Goal: Check status: Check status

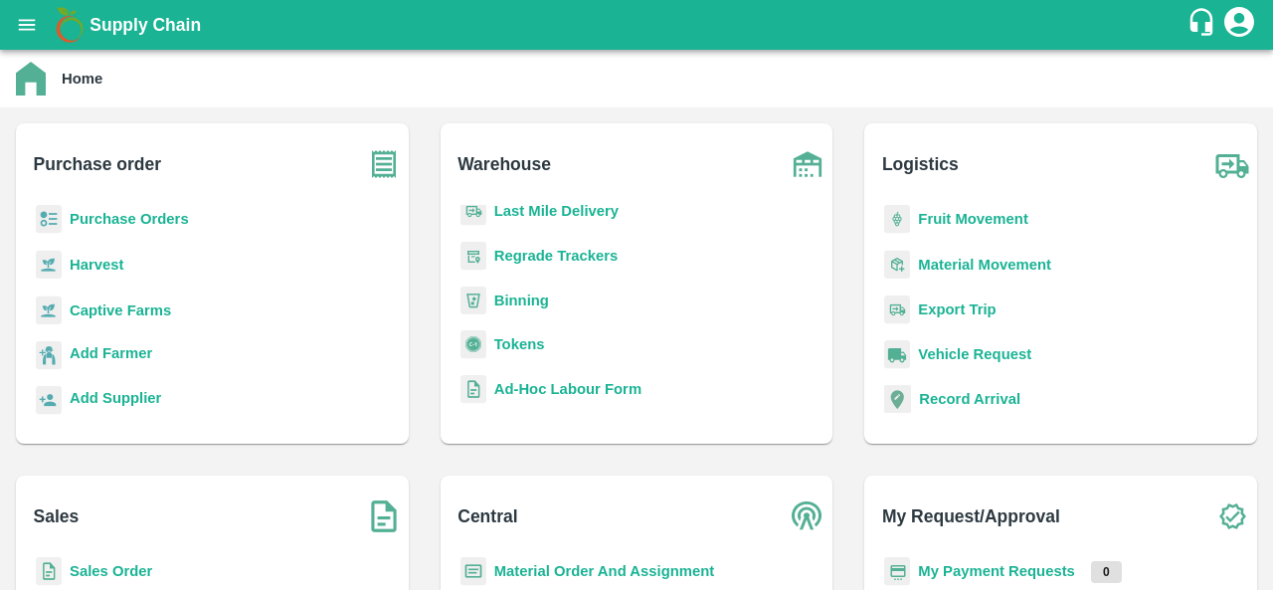
click at [165, 222] on b "Purchase Orders" at bounding box center [129, 219] width 119 height 16
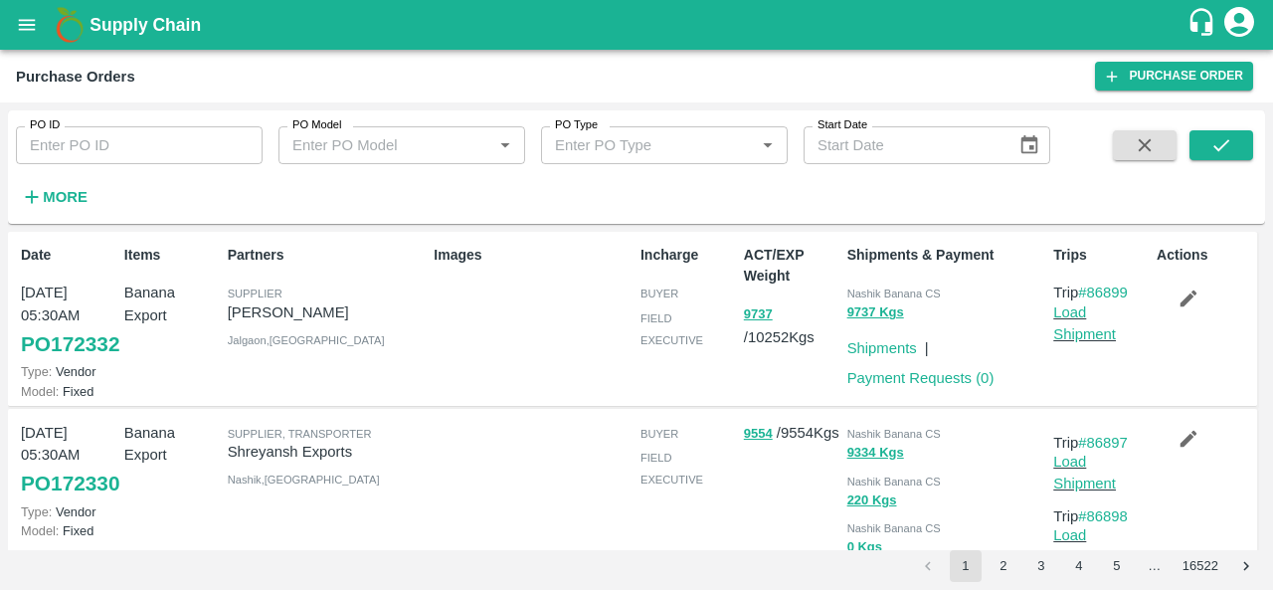
click at [54, 189] on strong "More" at bounding box center [65, 197] width 45 height 16
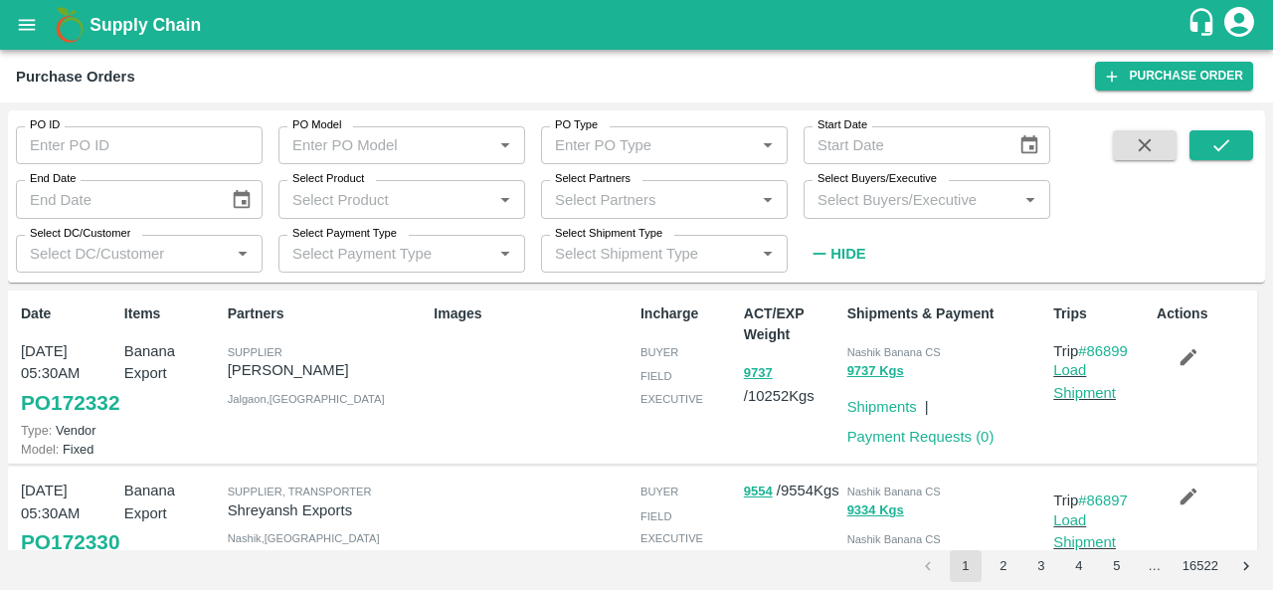
click at [937, 202] on input "Select Buyers/Executive" at bounding box center [911, 199] width 202 height 26
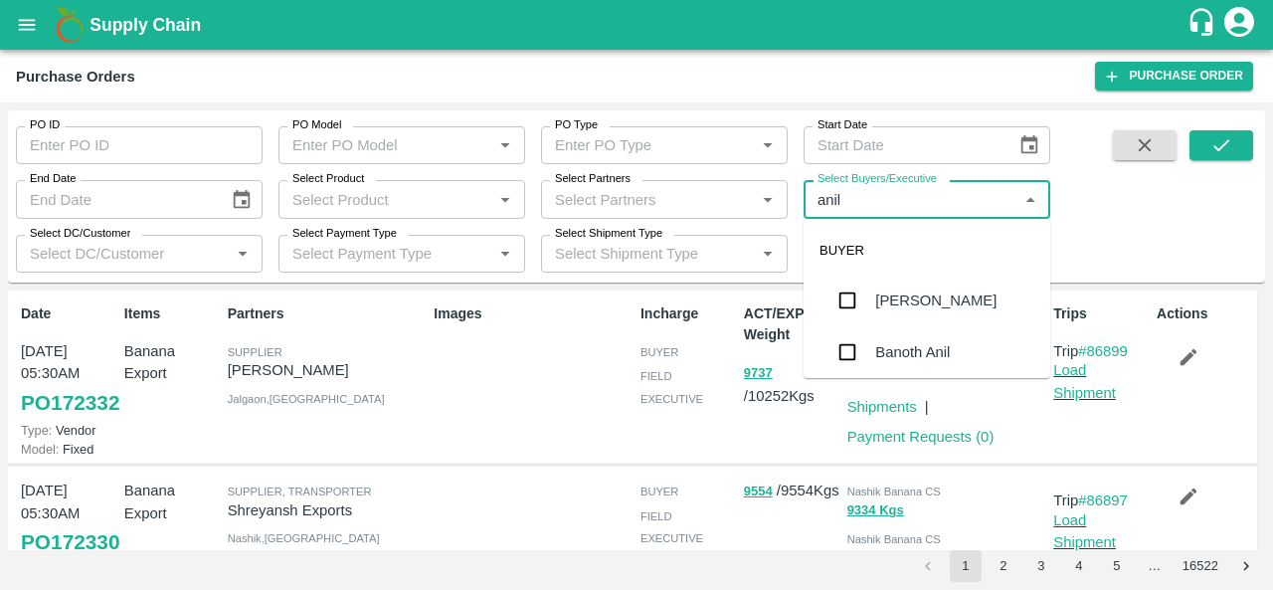
type input "anil"
click at [637, 198] on input "Select Partners" at bounding box center [648, 199] width 202 height 26
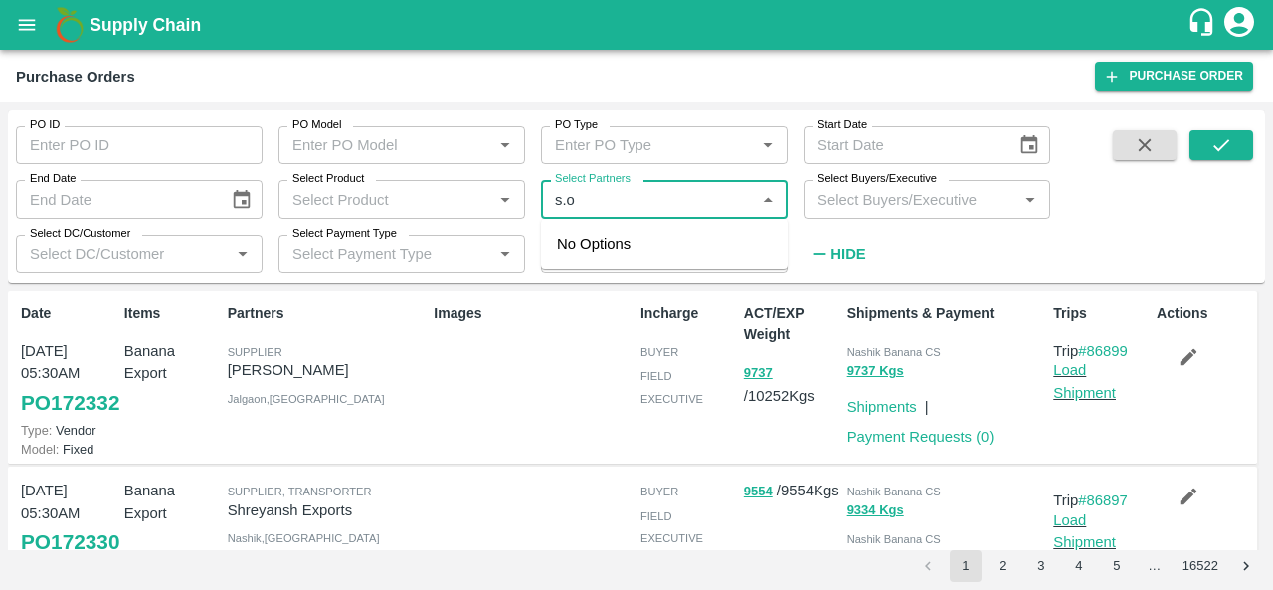
type input "s.o."
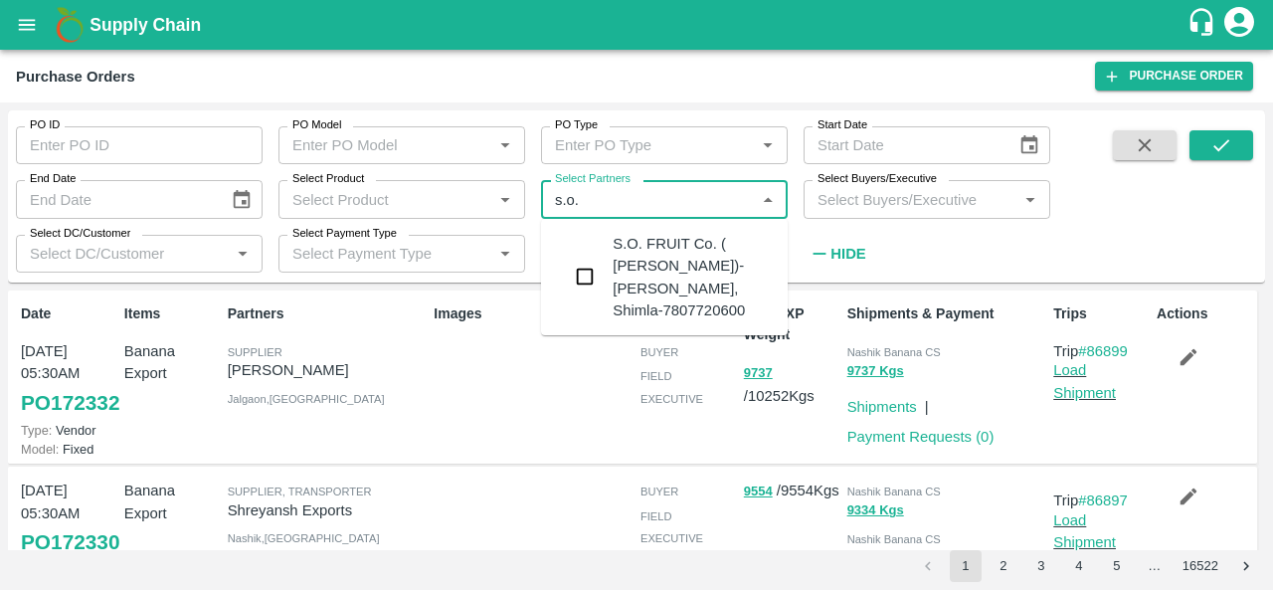
click at [603, 258] on input "checkbox" at bounding box center [585, 277] width 40 height 40
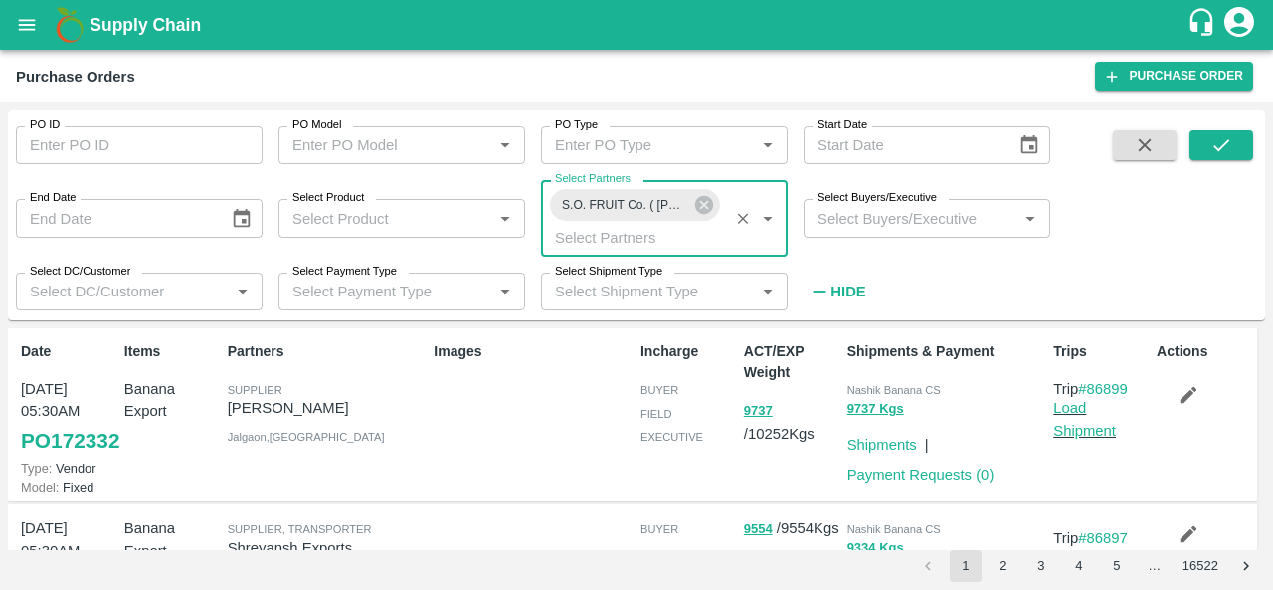
click at [879, 219] on input "Select Buyers/Executive" at bounding box center [911, 218] width 202 height 26
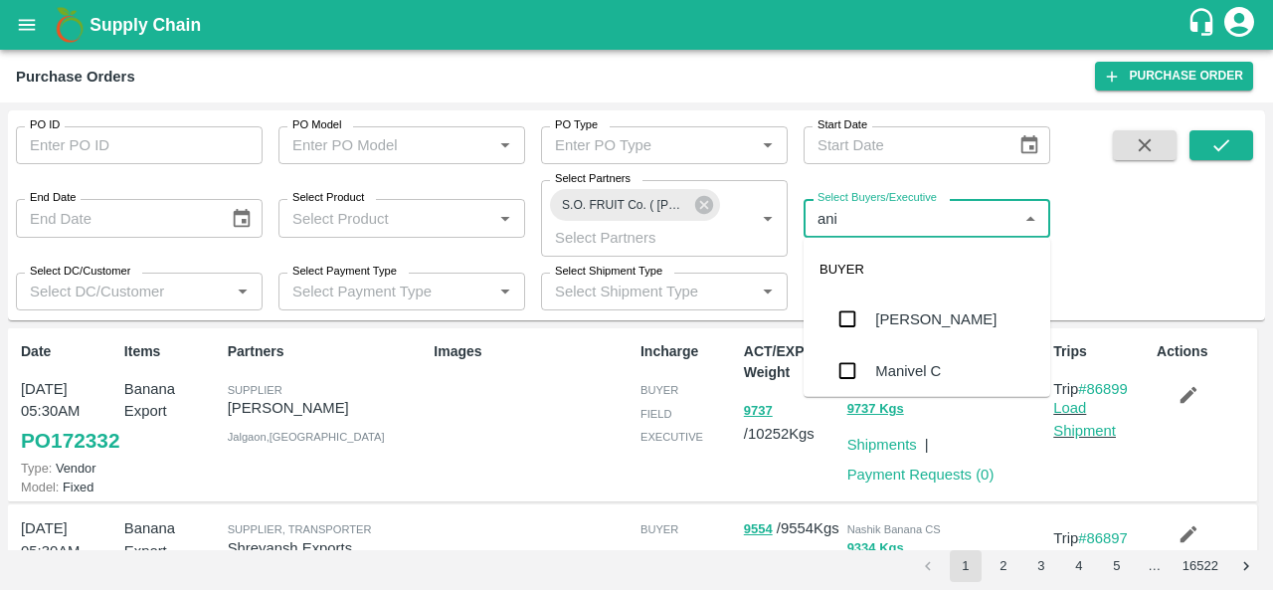
type input "anil"
click at [895, 317] on div "[PERSON_NAME]" at bounding box center [935, 319] width 121 height 22
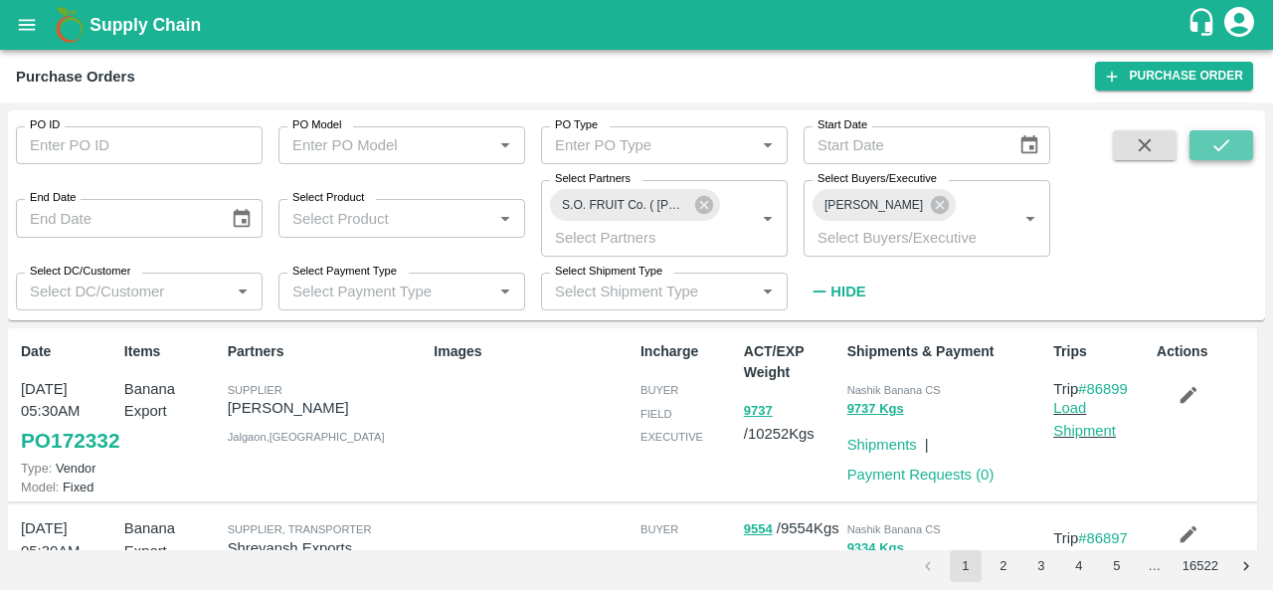
click at [1217, 148] on icon "submit" at bounding box center [1221, 145] width 16 height 12
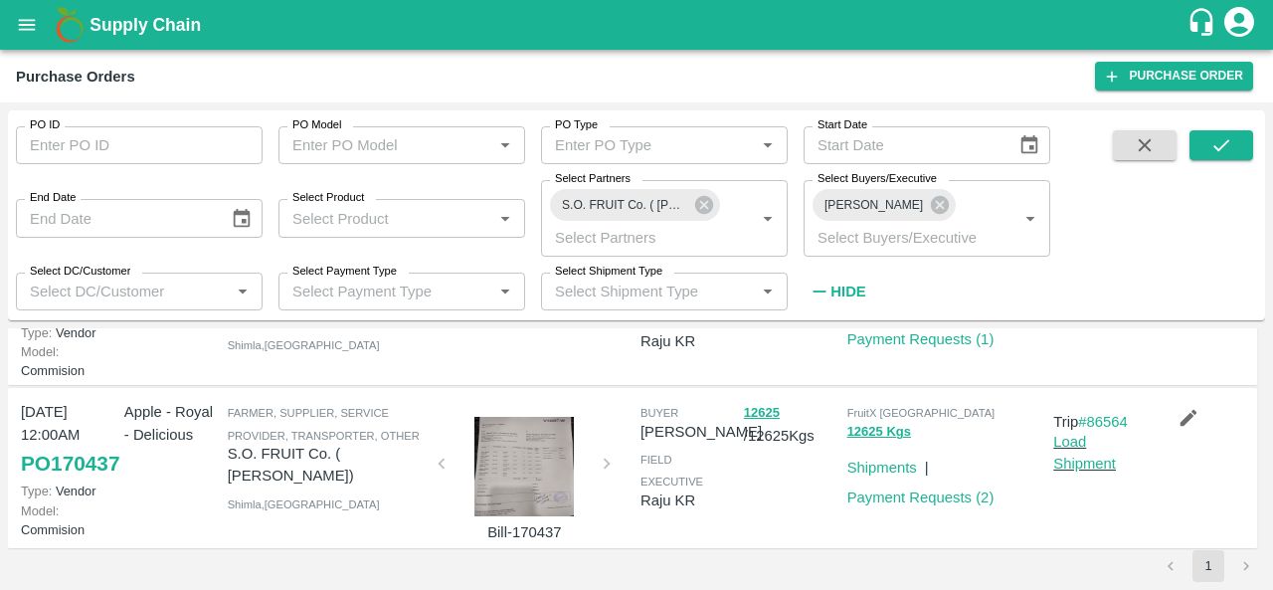
scroll to position [630, 0]
click at [66, 323] on link "PO 171891" at bounding box center [70, 305] width 98 height 36
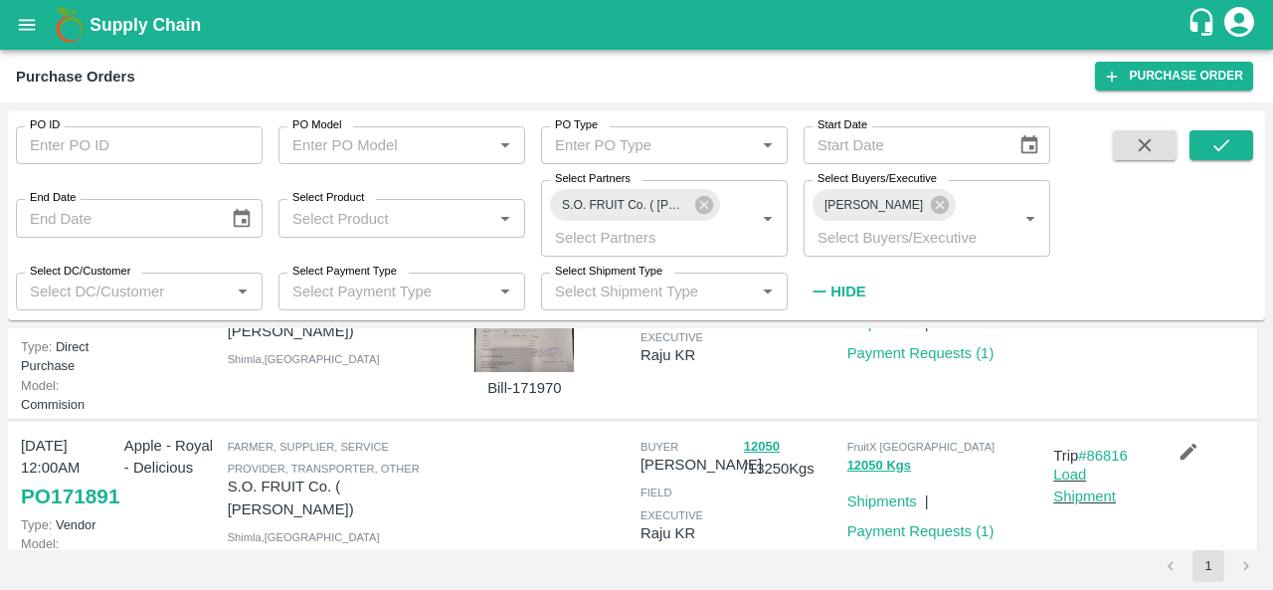
scroll to position [440, 0]
click at [51, 336] on link "PO 171970" at bounding box center [70, 318] width 98 height 36
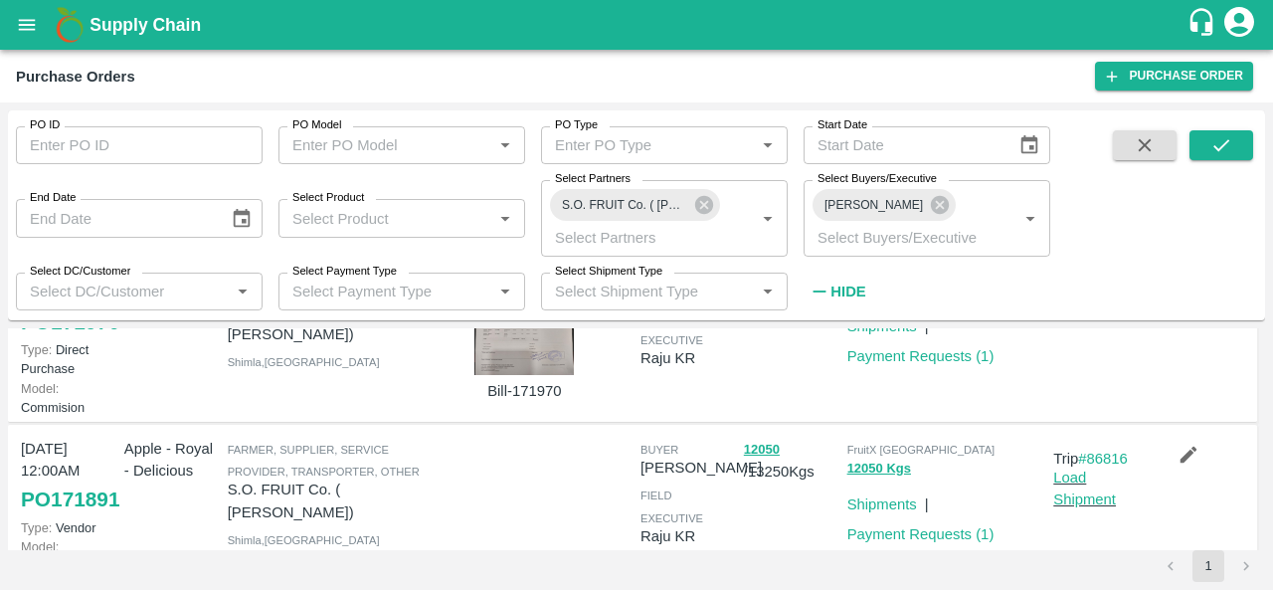
scroll to position [437, 0]
click at [53, 339] on link "PO 171970" at bounding box center [70, 321] width 98 height 36
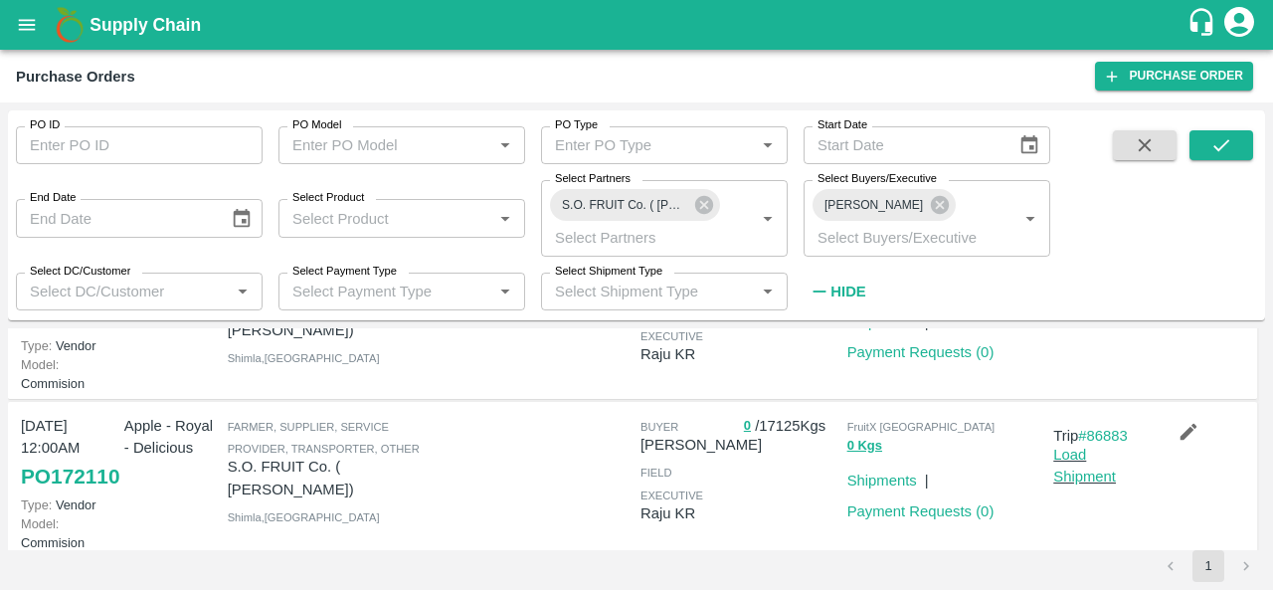
scroll to position [120, 0]
click at [31, 496] on link "PO 172110" at bounding box center [70, 478] width 98 height 36
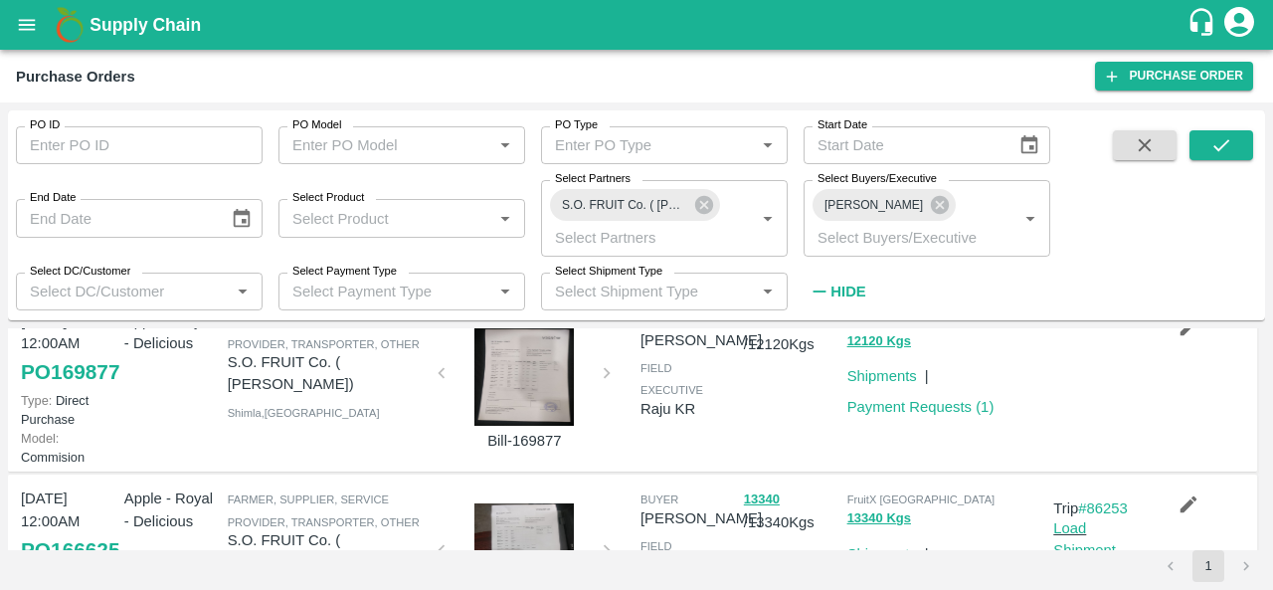
scroll to position [1045, 0]
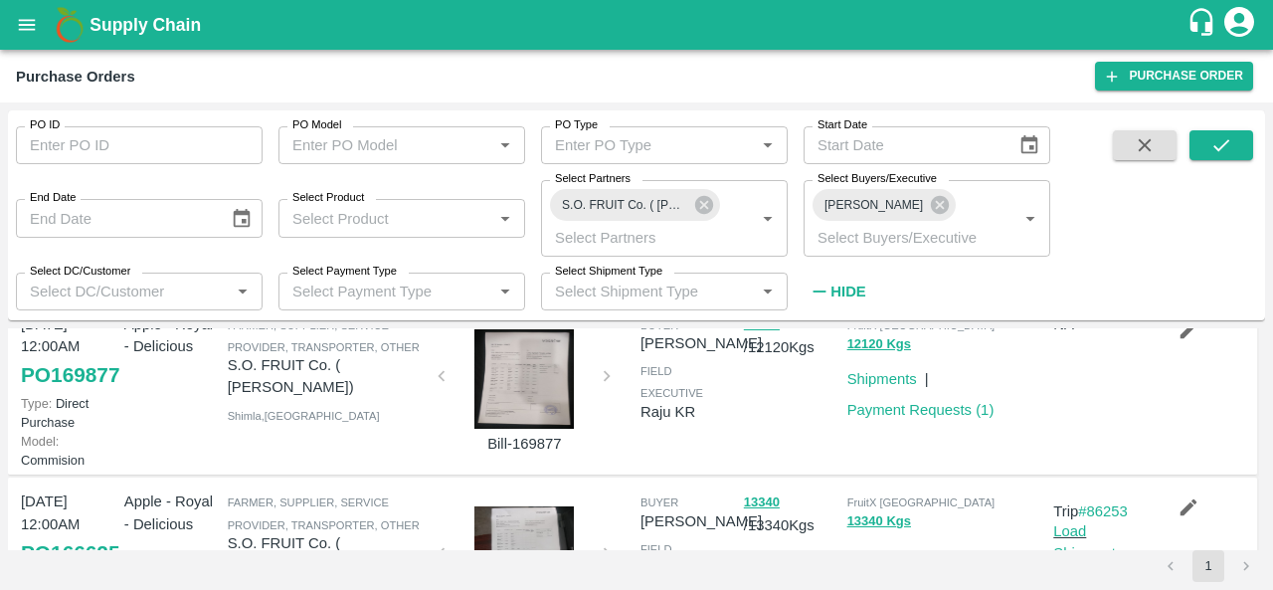
click at [76, 230] on link "PO 169918" at bounding box center [70, 212] width 98 height 36
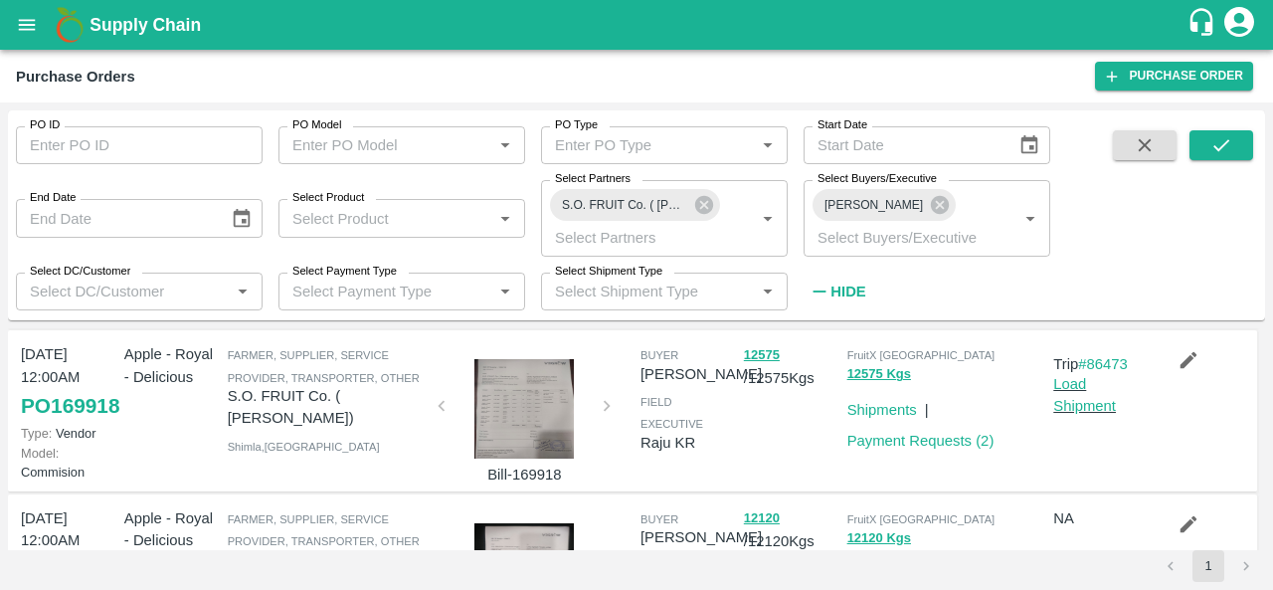
scroll to position [850, 0]
click at [45, 262] on link "PO 170437" at bounding box center [70, 244] width 98 height 36
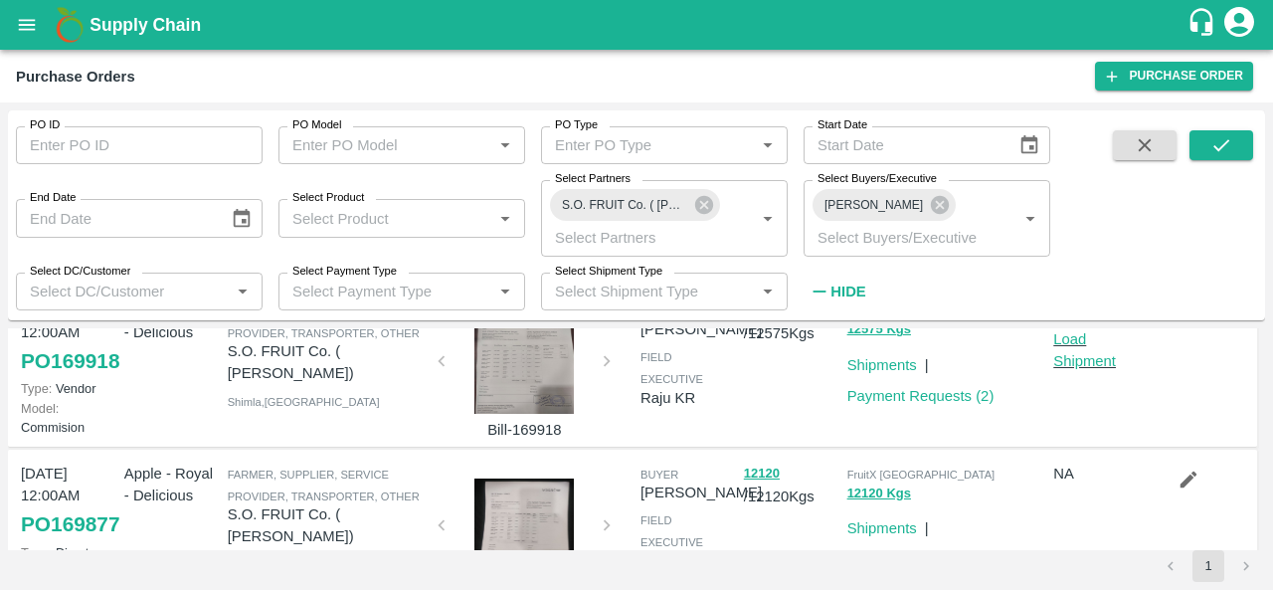
scroll to position [895, 0]
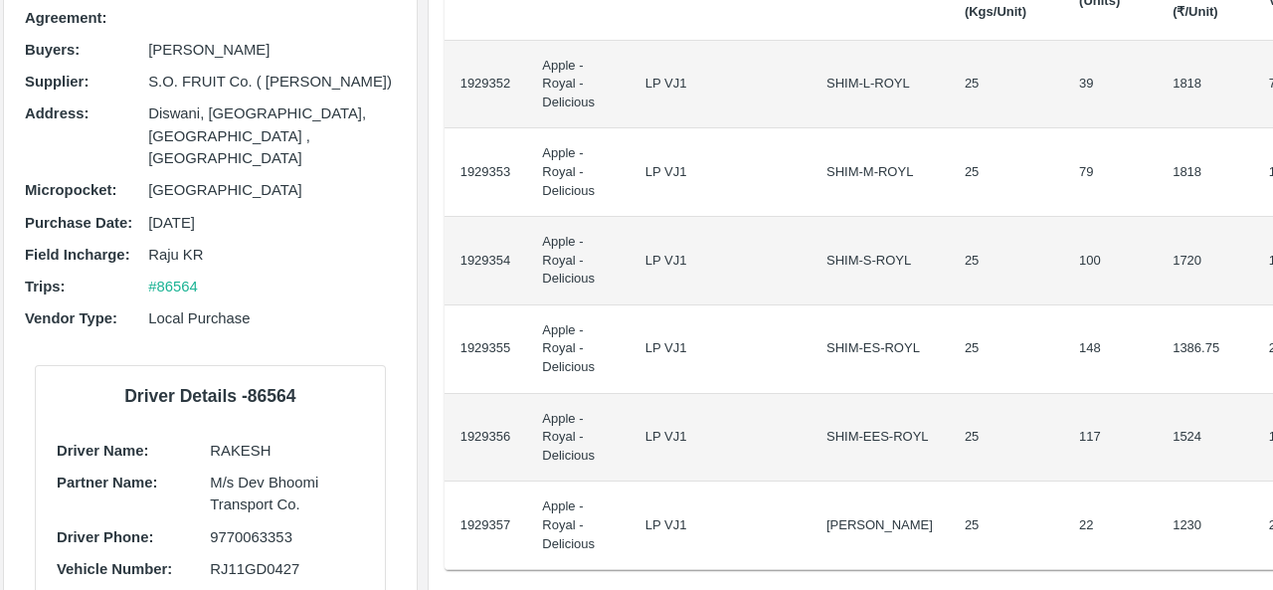
scroll to position [0, 2]
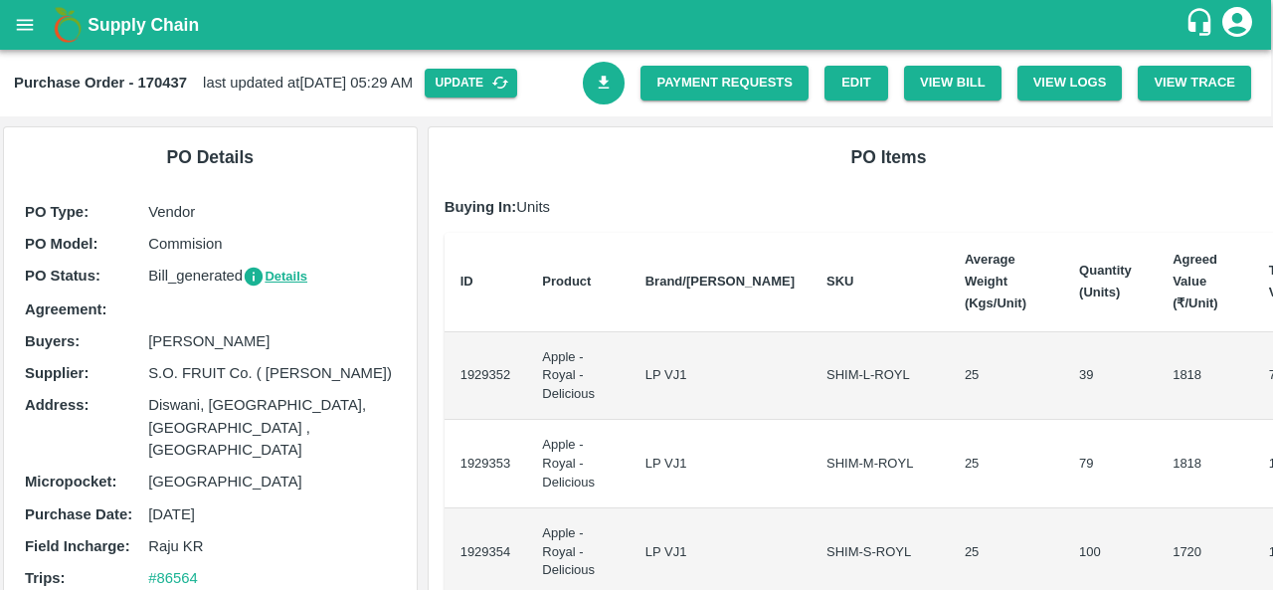
click at [603, 77] on icon "Download Bill" at bounding box center [604, 83] width 19 height 19
